Goal: Task Accomplishment & Management: Complete application form

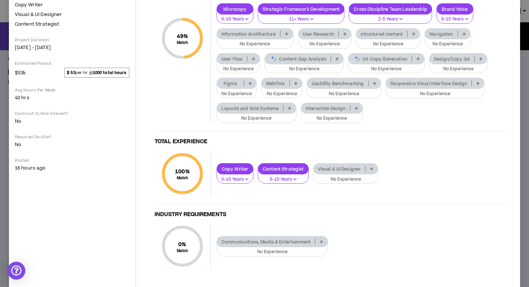
scroll to position [185, 0]
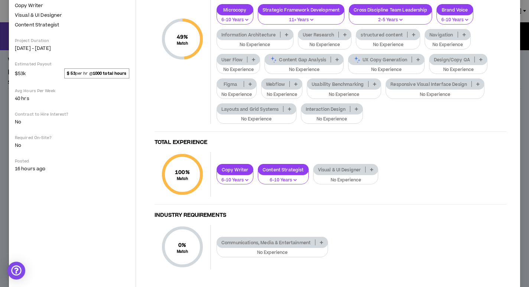
click at [250, 241] on p "Communications, Media & Entertainment" at bounding box center [266, 243] width 98 height 6
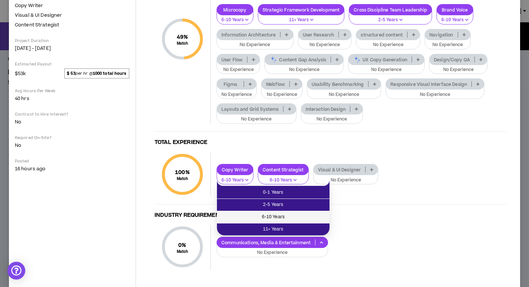
click at [254, 217] on span "6-10 Years" at bounding box center [274, 217] width 104 height 8
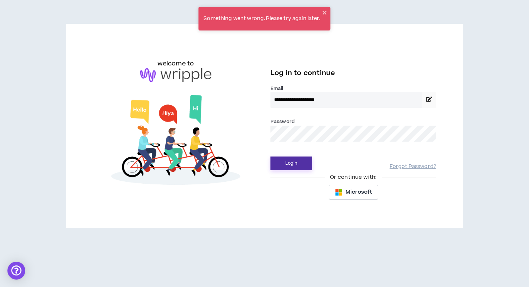
click at [283, 164] on button "Login" at bounding box center [292, 164] width 42 height 14
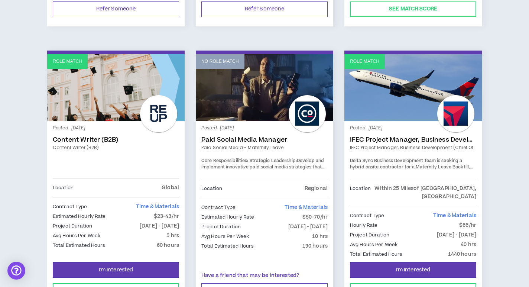
scroll to position [925, 0]
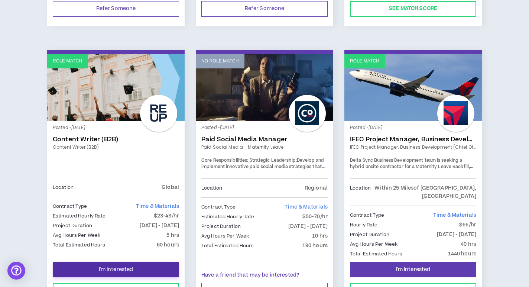
click at [115, 266] on span "I'm Interested" at bounding box center [116, 269] width 35 height 7
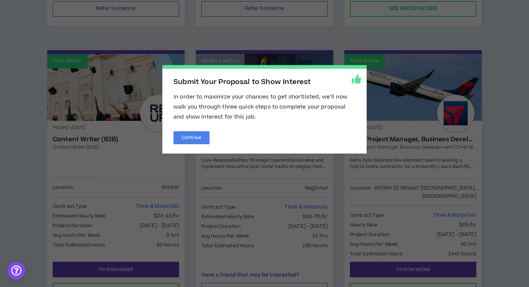
click at [306, 38] on span "Submit Your Proposal to Show Interest In order to maximize your chances to get …" at bounding box center [264, 143] width 529 height 287
click at [187, 26] on span "Submit Your Proposal to Show Interest In order to maximize your chances to get …" at bounding box center [264, 143] width 529 height 287
click at [155, 201] on span "Submit Your Proposal to Show Interest In order to maximize your chances to get …" at bounding box center [264, 143] width 529 height 287
click at [386, 45] on span "Submit Your Proposal to Show Interest In order to maximize your chances to get …" at bounding box center [264, 143] width 529 height 287
click at [186, 139] on button "Continue" at bounding box center [192, 137] width 36 height 13
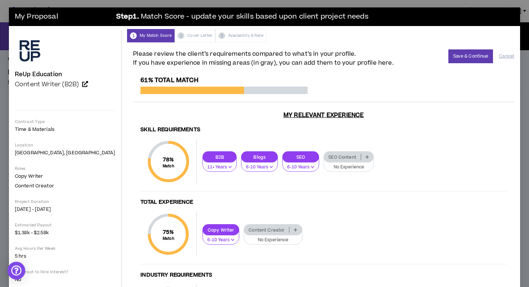
click at [324, 157] on p "SEO Content" at bounding box center [342, 157] width 37 height 6
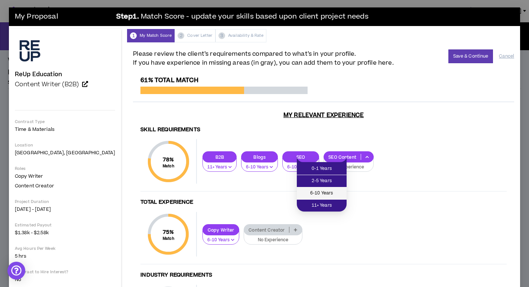
click at [316, 189] on li "6-10 Years" at bounding box center [322, 193] width 50 height 12
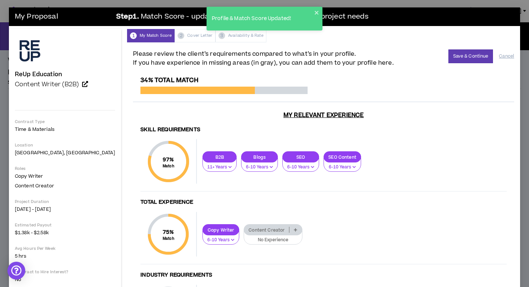
click at [244, 231] on p "Content Creator" at bounding box center [266, 230] width 45 height 6
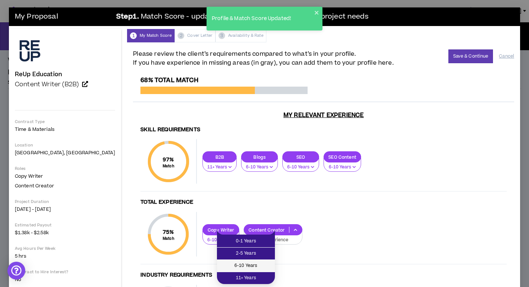
click at [238, 267] on span "6-10 Years" at bounding box center [246, 266] width 49 height 8
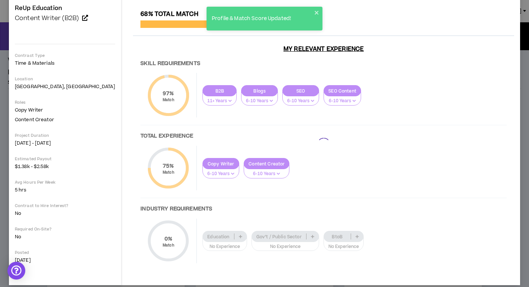
scroll to position [73, 0]
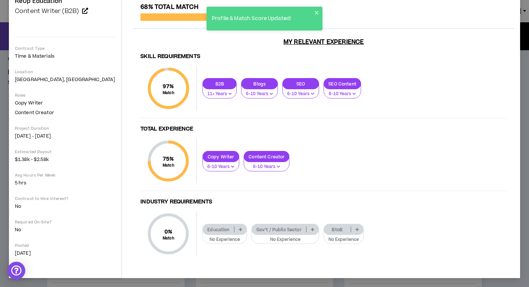
click at [203, 231] on p "Education" at bounding box center [218, 230] width 31 height 6
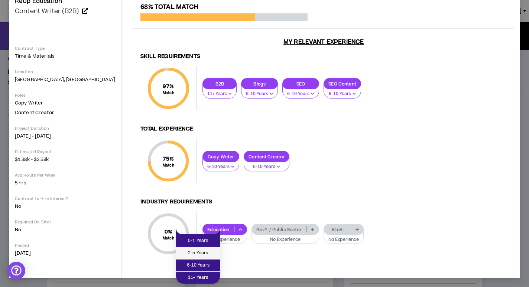
click at [200, 252] on span "2-5 Years" at bounding box center [198, 253] width 35 height 8
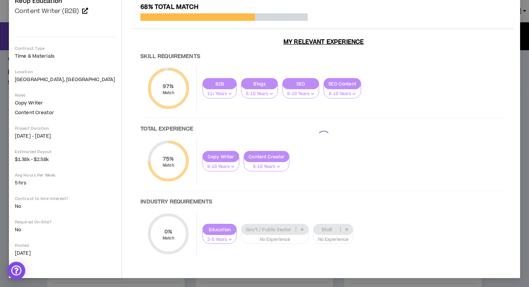
click at [240, 229] on div at bounding box center [323, 137] width 381 height 268
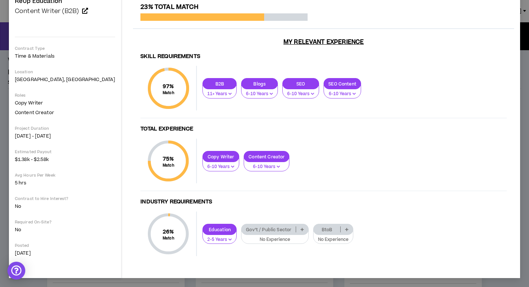
click at [242, 228] on p "Gov’t / Public Sector" at bounding box center [269, 230] width 54 height 6
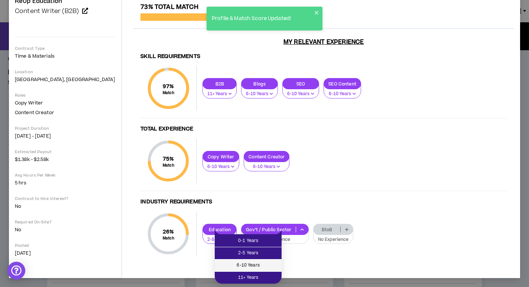
click at [227, 265] on span "6-10 Years" at bounding box center [248, 265] width 58 height 8
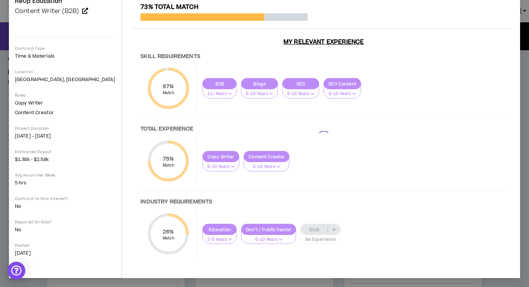
click at [286, 226] on div at bounding box center [323, 137] width 381 height 268
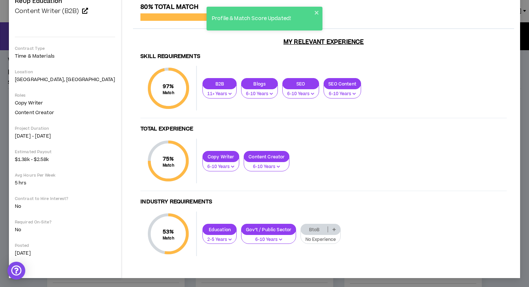
click at [301, 230] on p "BtoB" at bounding box center [314, 230] width 27 height 6
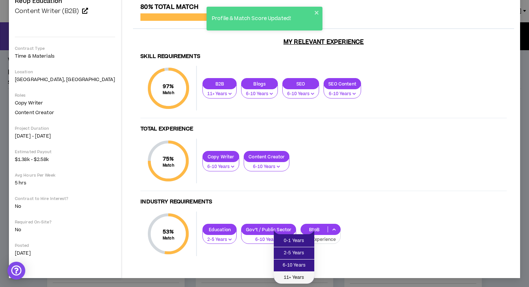
click at [286, 276] on span "11+ Years" at bounding box center [294, 278] width 32 height 8
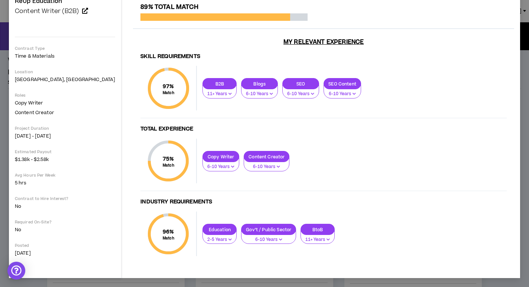
scroll to position [0, 0]
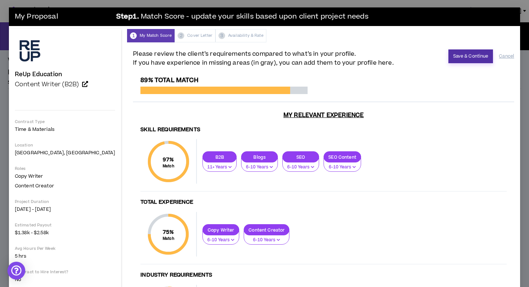
click at [474, 52] on button "Save & Continue" at bounding box center [471, 56] width 45 height 14
